Goal: Book appointment/travel/reservation

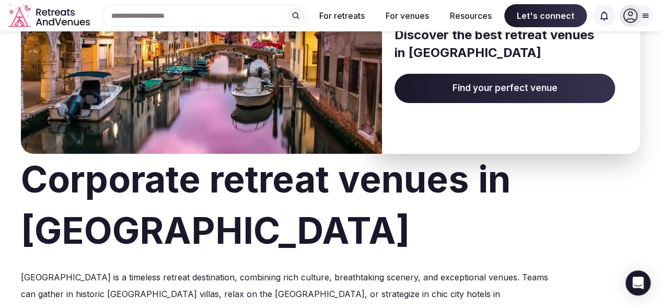
scroll to position [120, 0]
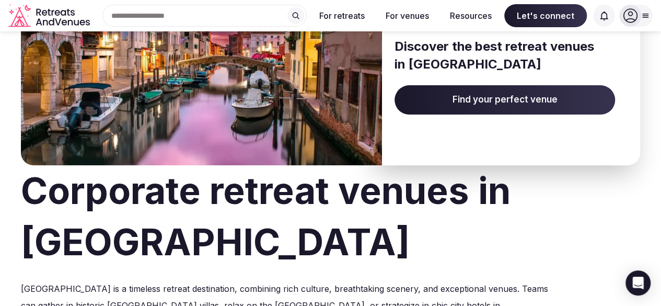
click at [486, 96] on span "Find your perfect venue" at bounding box center [505, 99] width 221 height 29
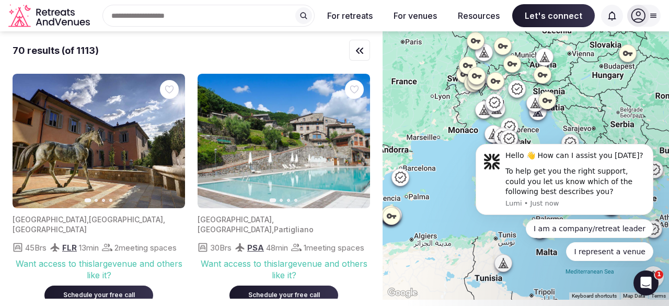
click at [564, 275] on div at bounding box center [526, 165] width 287 height 268
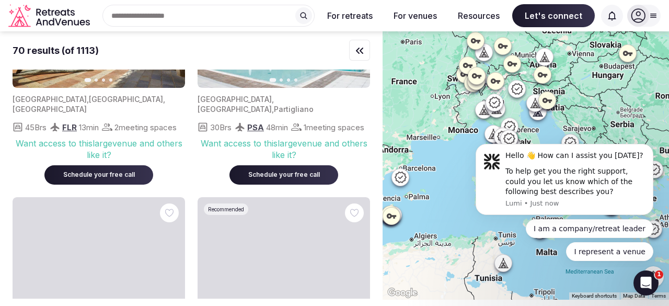
scroll to position [122, 0]
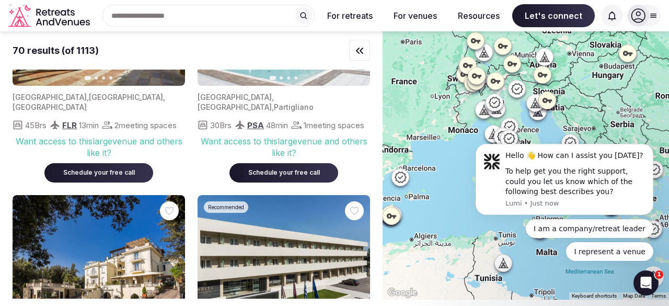
click at [197, 20] on div "Search Popular Destinations [GEOGRAPHIC_DATA], [GEOGRAPHIC_DATA] [GEOGRAPHIC_DA…" at bounding box center [204, 16] width 221 height 22
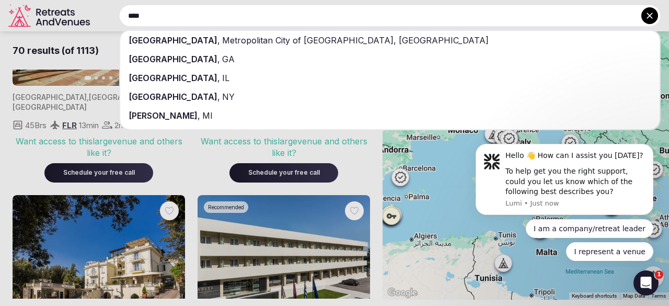
type input "****"
click at [220, 37] on span "Metropolitan City of [GEOGRAPHIC_DATA], [GEOGRAPHIC_DATA]" at bounding box center [354, 40] width 269 height 10
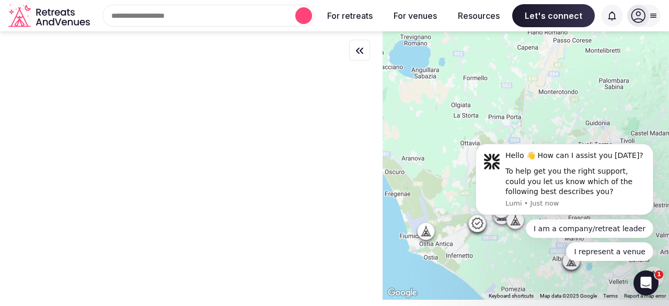
scroll to position [0, 0]
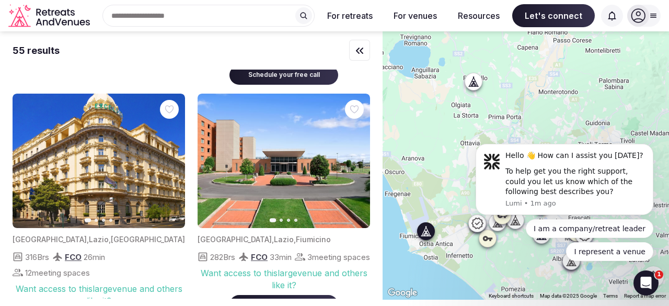
scroll to position [950, 0]
